Goal: Navigation & Orientation: Find specific page/section

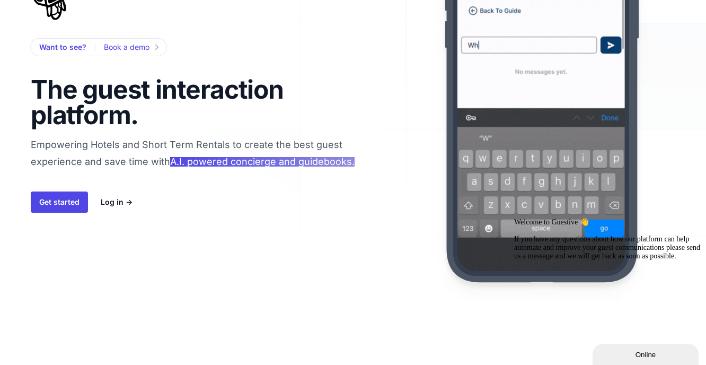
click at [254, 159] on span "A.I. powered concierge and guidebooks." at bounding box center [262, 161] width 184 height 11
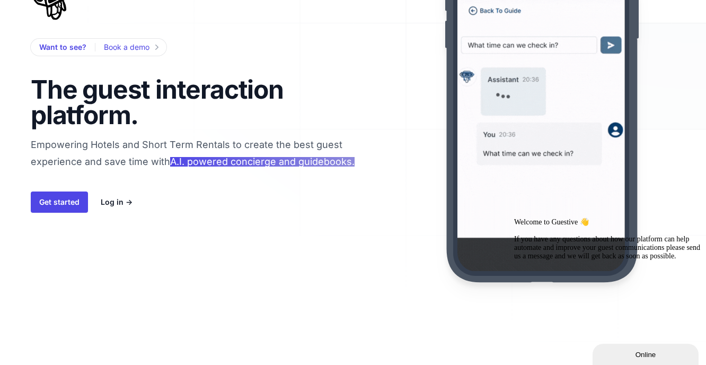
click at [255, 163] on span "A.I. powered concierge and guidebooks." at bounding box center [262, 161] width 184 height 11
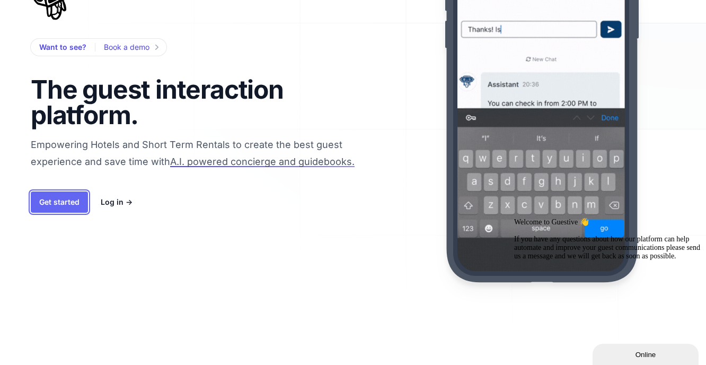
click at [71, 197] on link "Get started" at bounding box center [59, 201] width 57 height 21
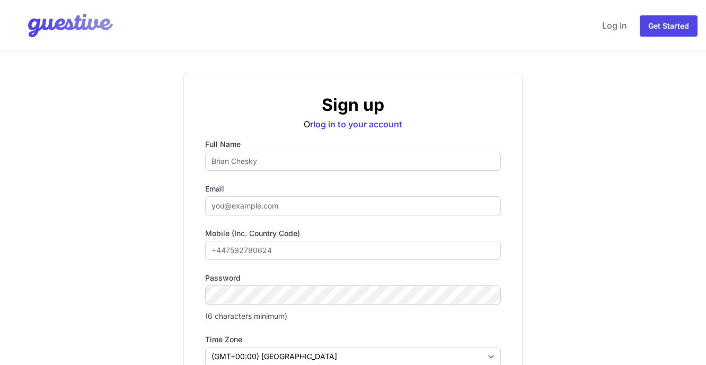
click at [69, 14] on img at bounding box center [61, 25] width 107 height 42
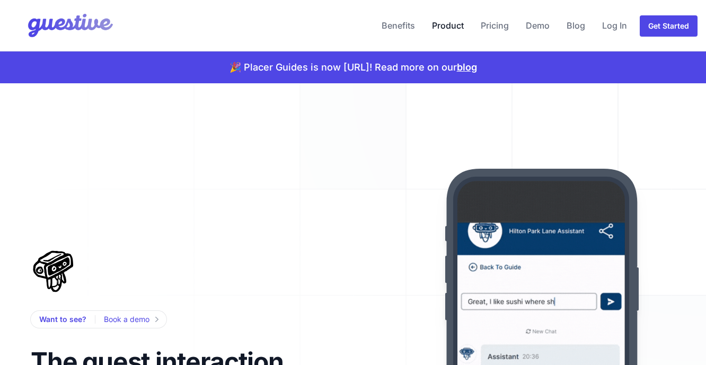
click at [449, 26] on link "Product" at bounding box center [448, 25] width 40 height 25
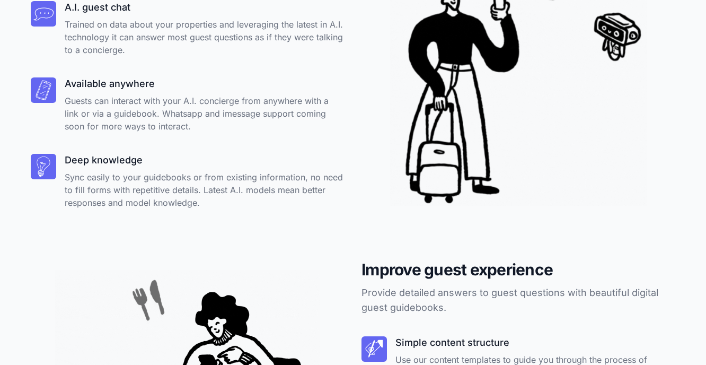
scroll to position [1980, 0]
